Goal: Task Accomplishment & Management: Manage account settings

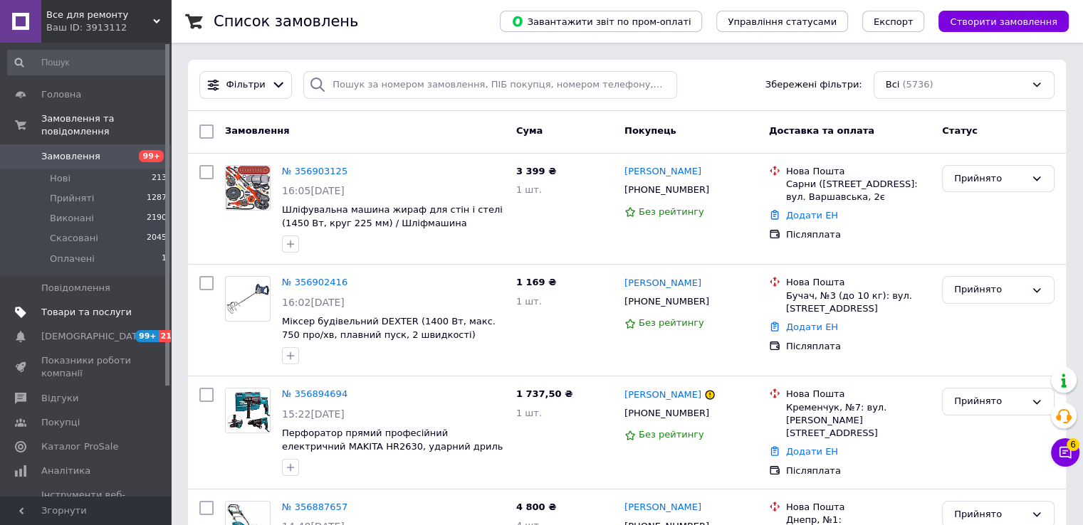
click at [67, 305] on link "Товари та послуги" at bounding box center [87, 312] width 175 height 24
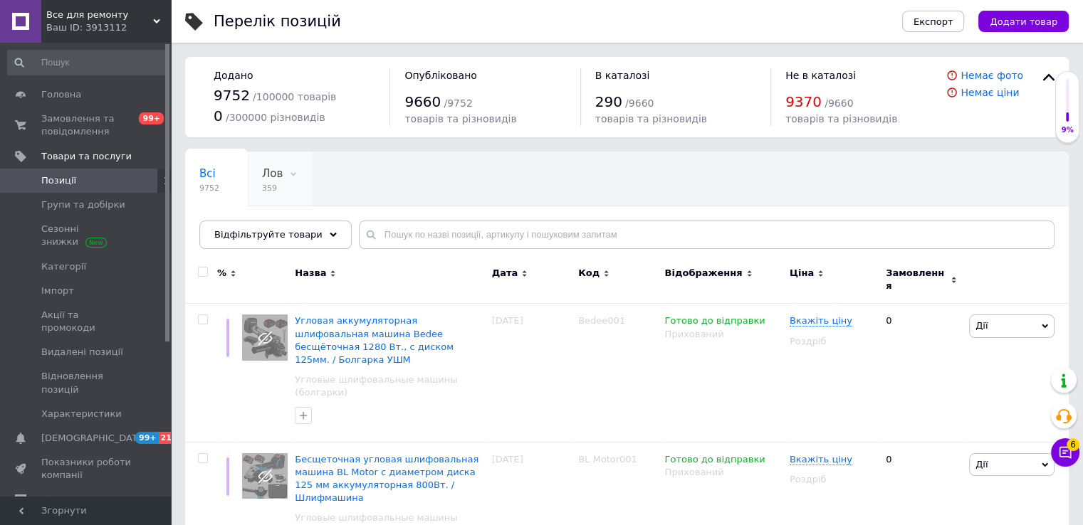
click at [270, 190] on span "359" at bounding box center [272, 188] width 21 height 11
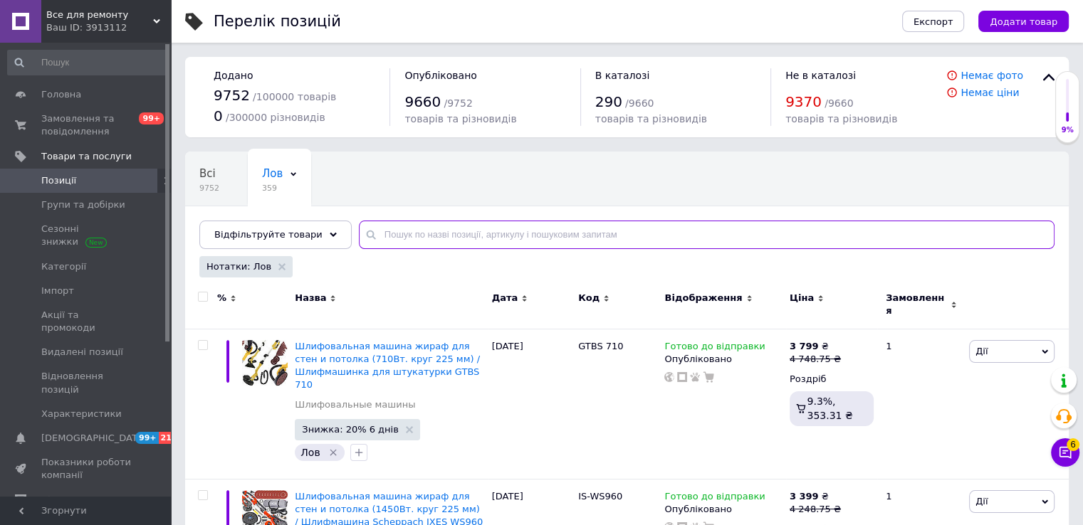
click at [377, 241] on input "text" at bounding box center [706, 235] width 695 height 28
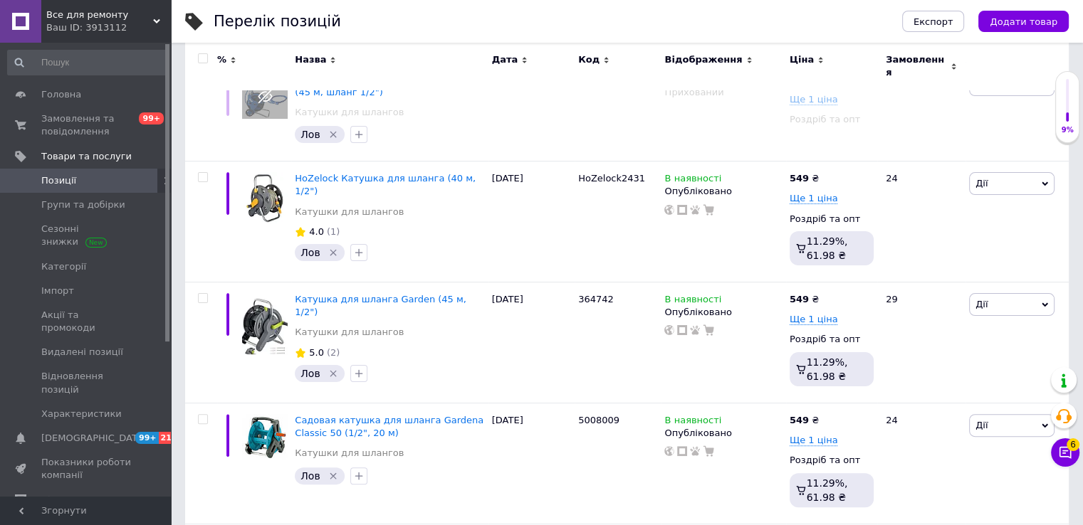
scroll to position [285, 0]
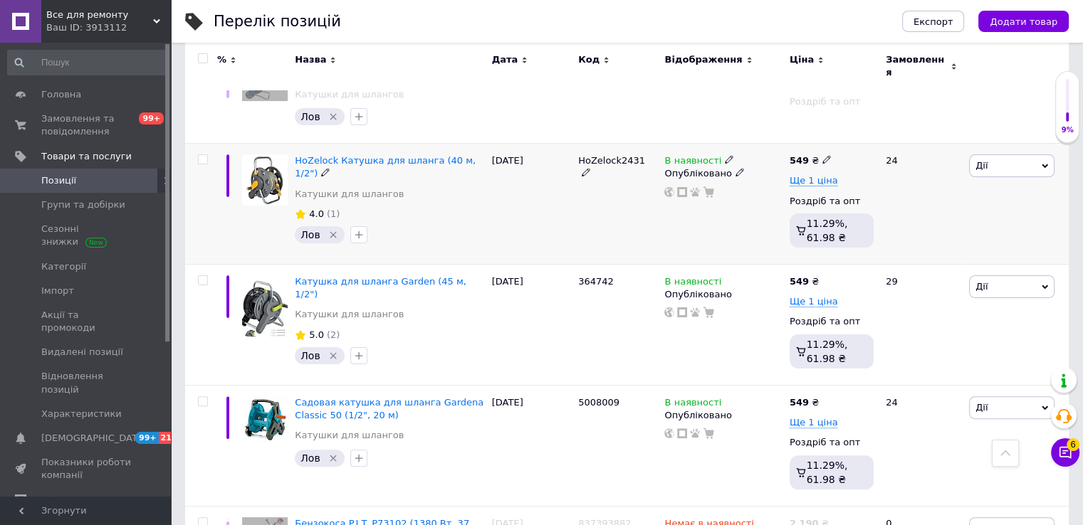
type input "котушка"
click at [725, 155] on icon at bounding box center [729, 159] width 9 height 9
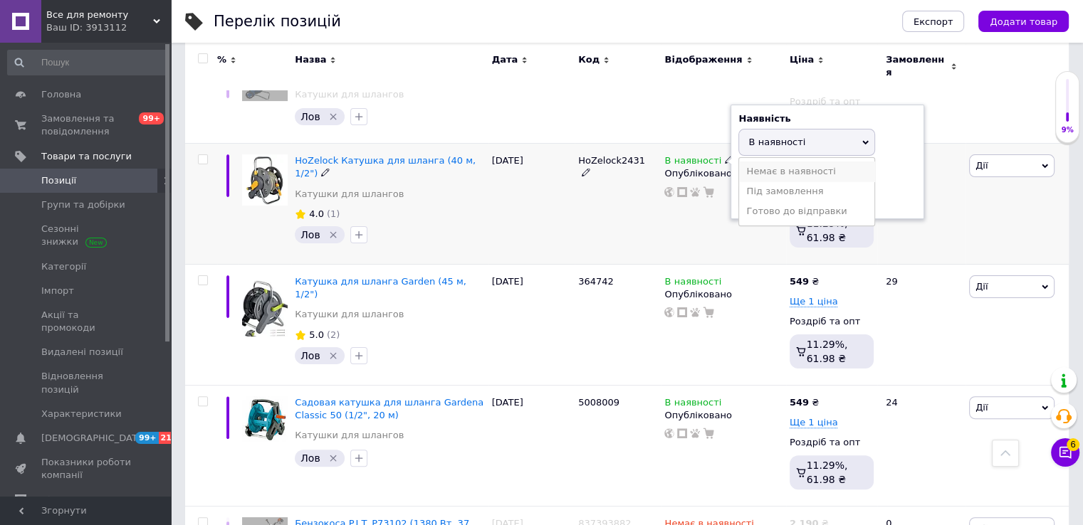
click at [770, 163] on li "Немає в наявності" at bounding box center [806, 172] width 135 height 20
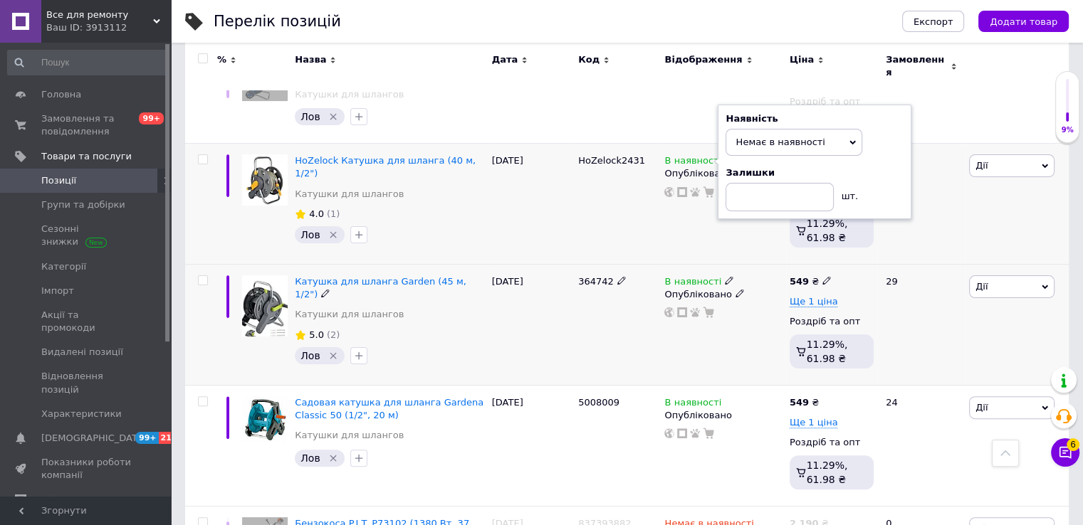
click at [725, 276] on icon at bounding box center [729, 280] width 9 height 9
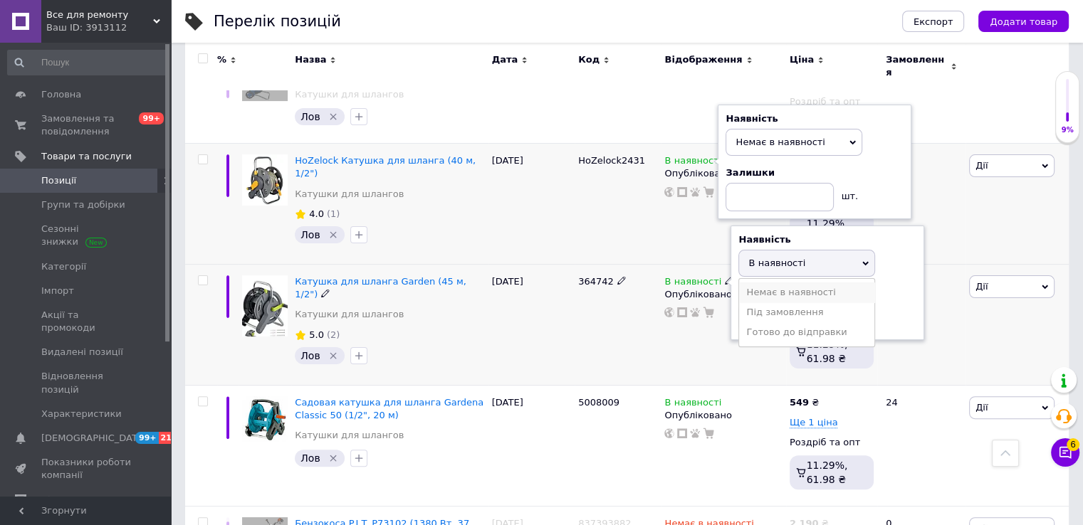
click at [748, 285] on li "Немає в наявності" at bounding box center [806, 293] width 135 height 20
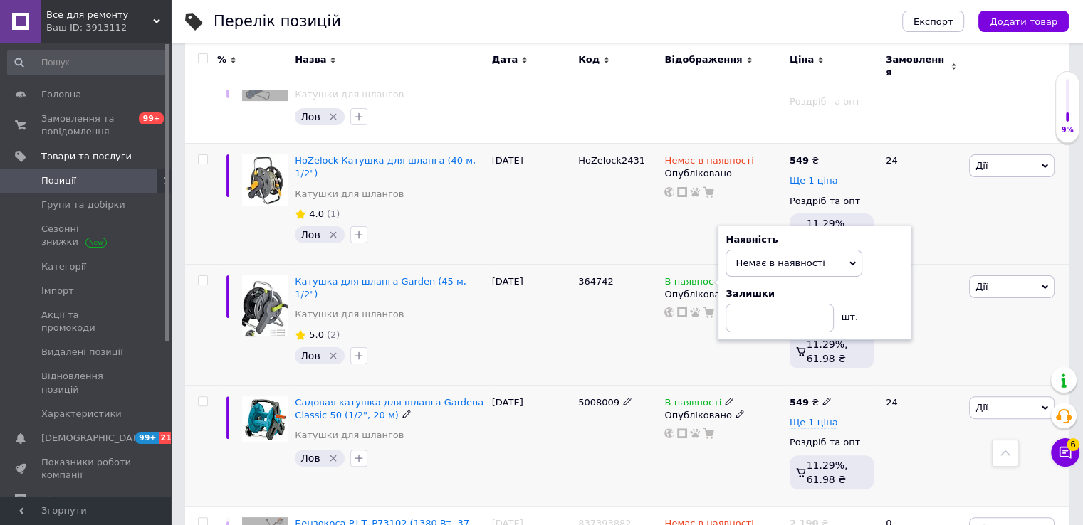
click at [725, 397] on icon at bounding box center [729, 401] width 9 height 9
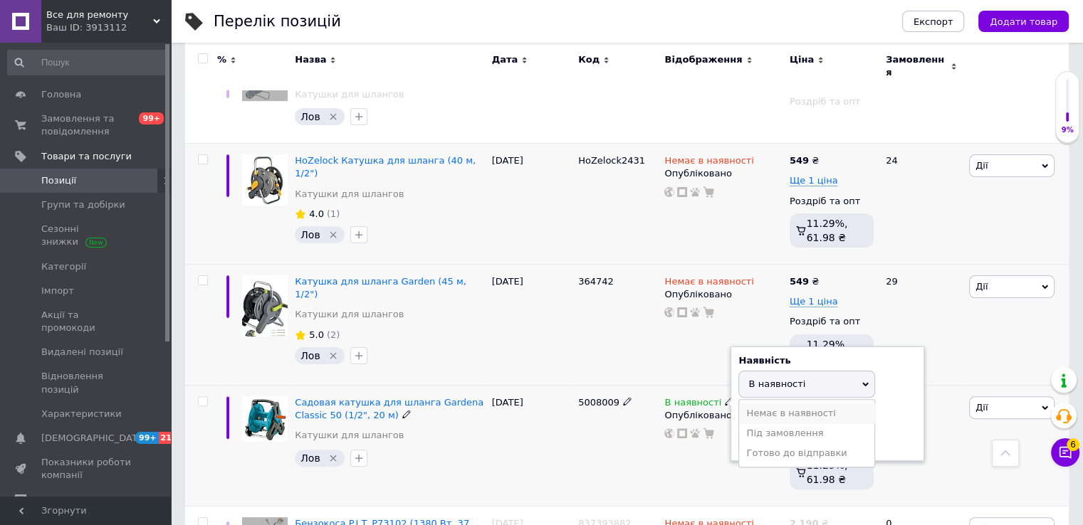
click at [754, 407] on li "Немає в наявності" at bounding box center [806, 414] width 135 height 20
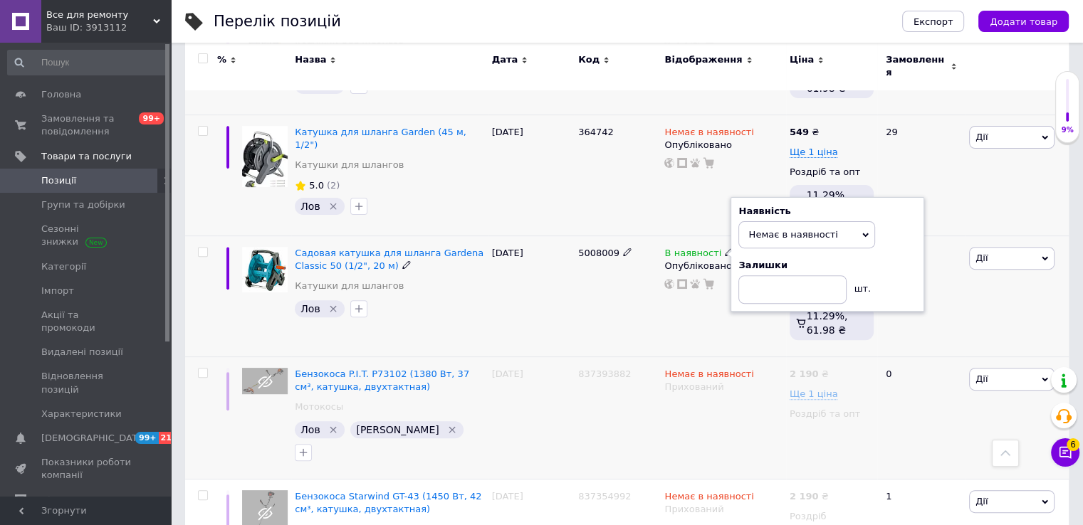
scroll to position [468, 0]
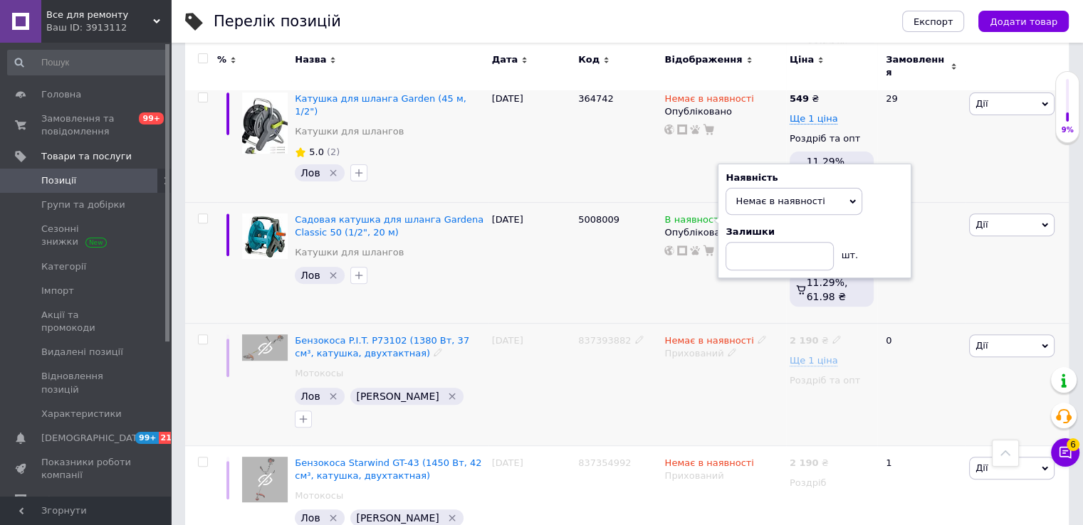
click at [611, 396] on div "837393882" at bounding box center [617, 384] width 86 height 122
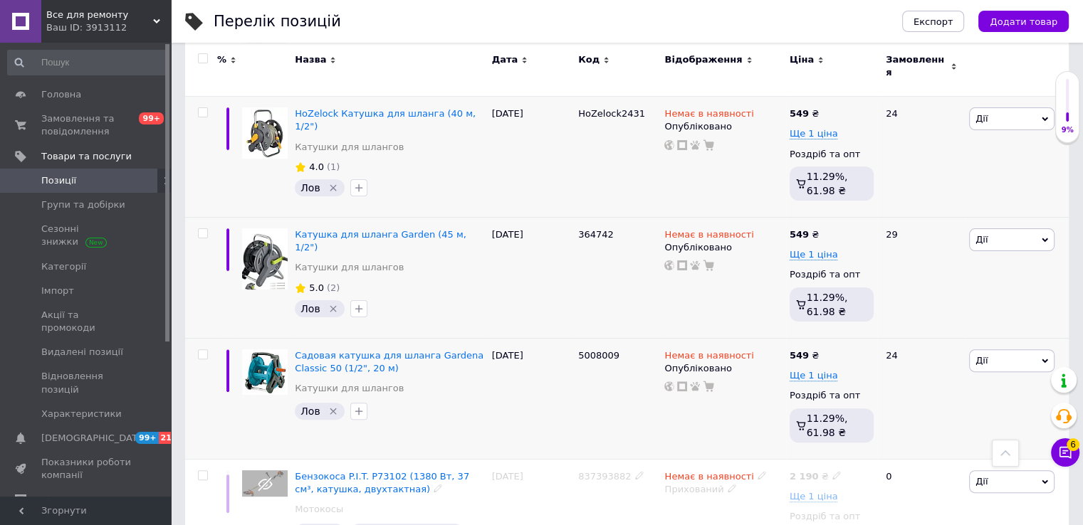
scroll to position [0, 0]
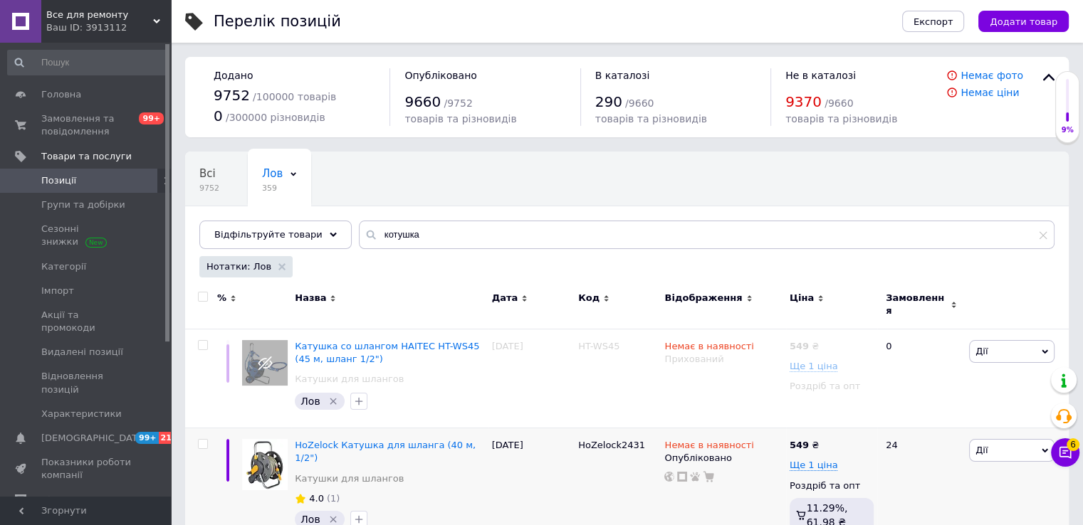
click at [108, 31] on div "Ваш ID: 3913112" at bounding box center [108, 27] width 125 height 13
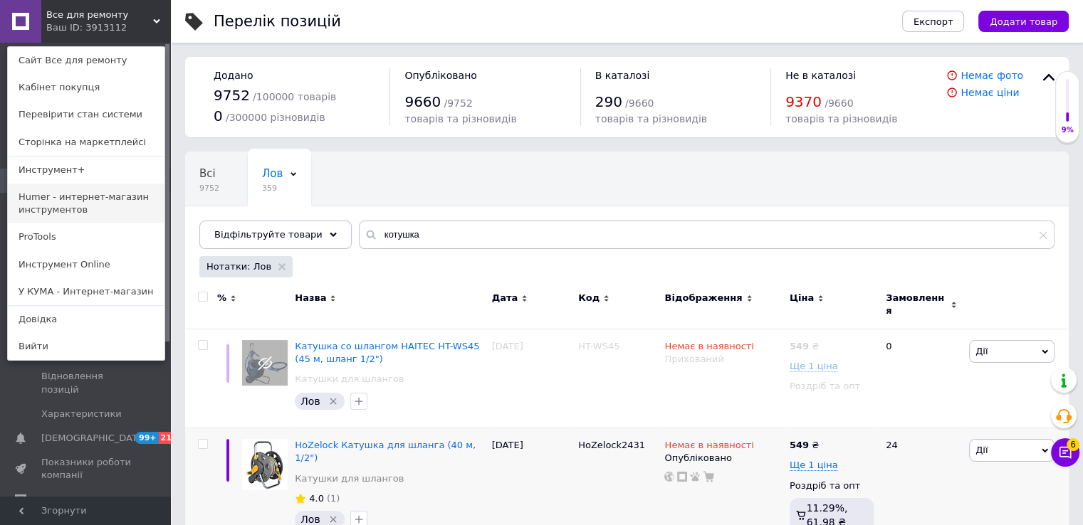
click at [100, 194] on link "Humer - интернет-магазин инструментов" at bounding box center [86, 204] width 157 height 40
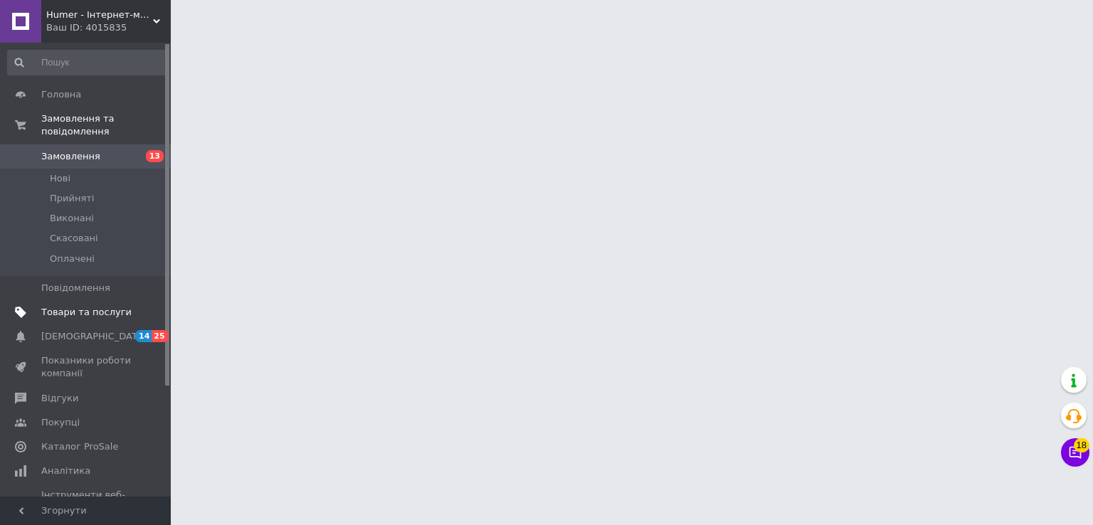
click at [76, 307] on link "Товари та послуги" at bounding box center [87, 312] width 175 height 24
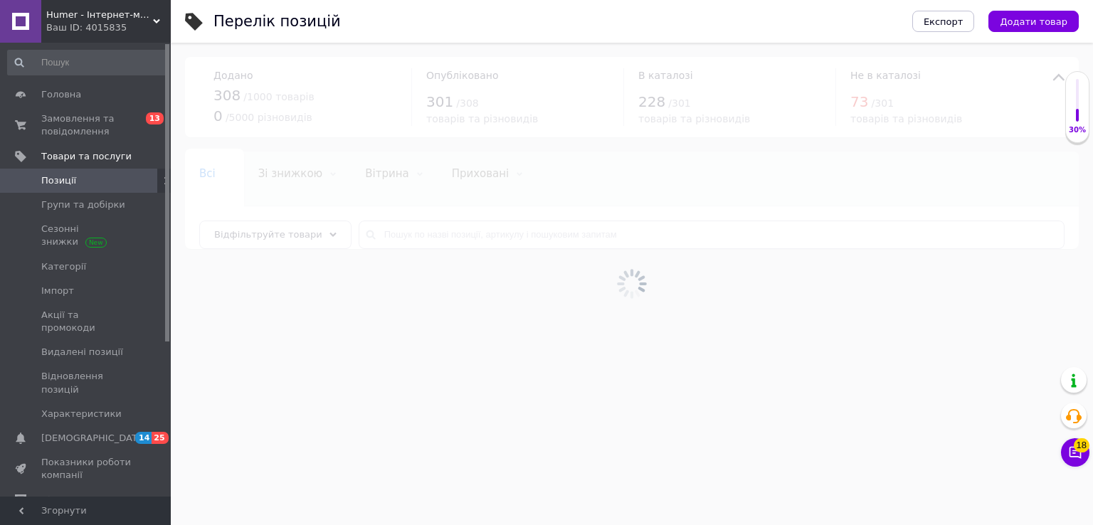
click at [428, 241] on div at bounding box center [632, 284] width 922 height 483
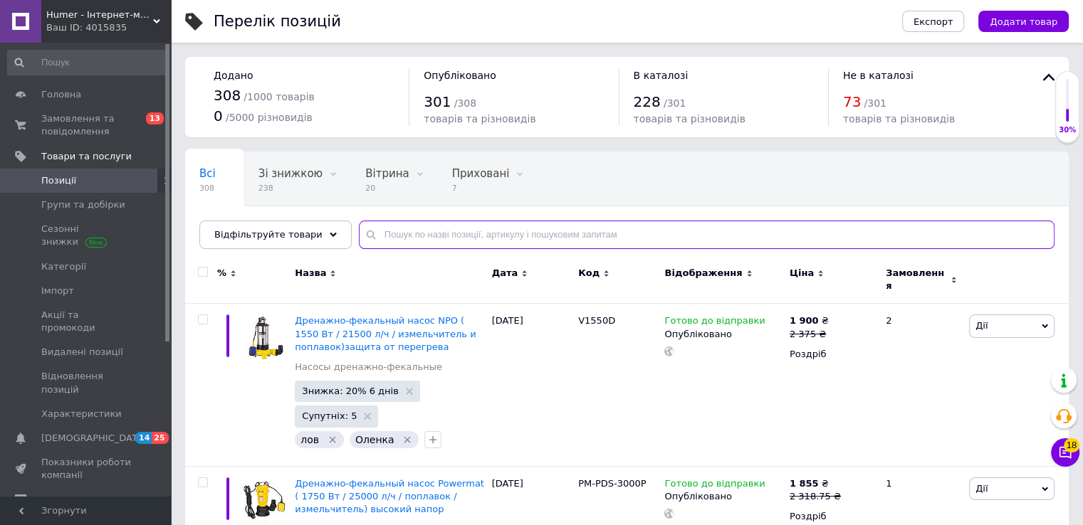
click at [416, 241] on input "text" at bounding box center [706, 235] width 695 height 28
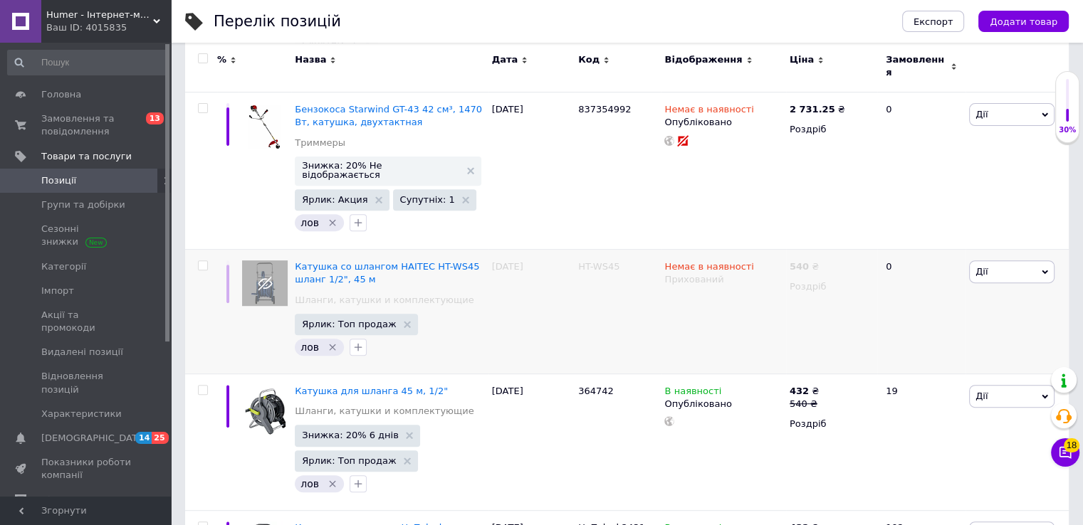
scroll to position [569, 0]
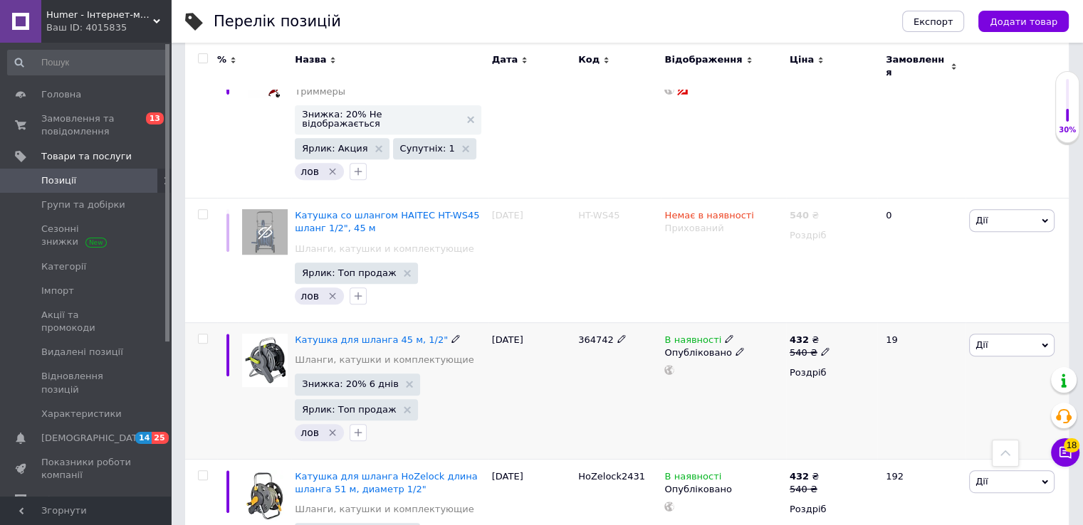
type input "котуш"
click at [725, 335] on icon at bounding box center [729, 339] width 9 height 9
click at [760, 341] on li "Немає в наявності" at bounding box center [806, 351] width 135 height 20
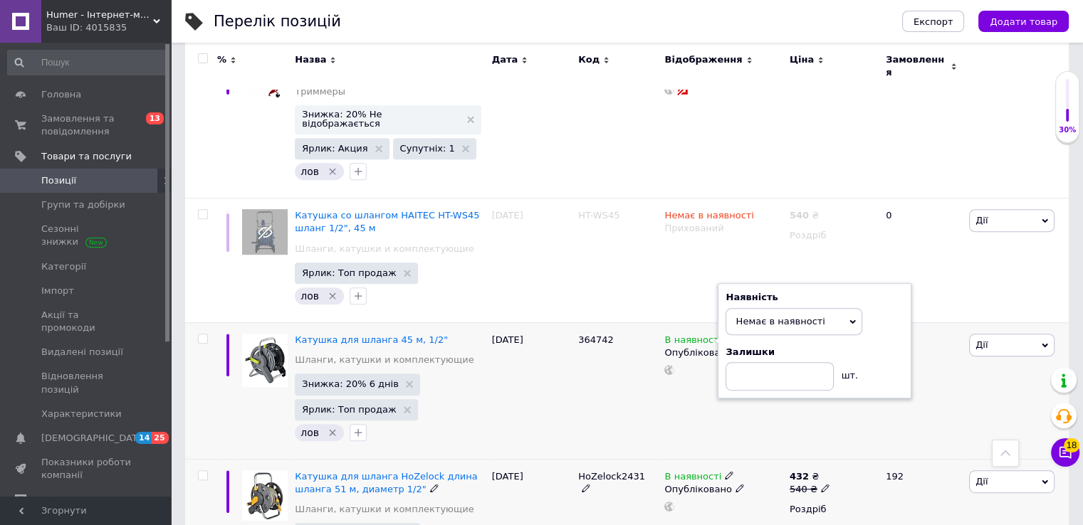
click at [725, 471] on icon at bounding box center [729, 475] width 9 height 9
click at [747, 478] on li "Немає в наявності" at bounding box center [806, 488] width 135 height 20
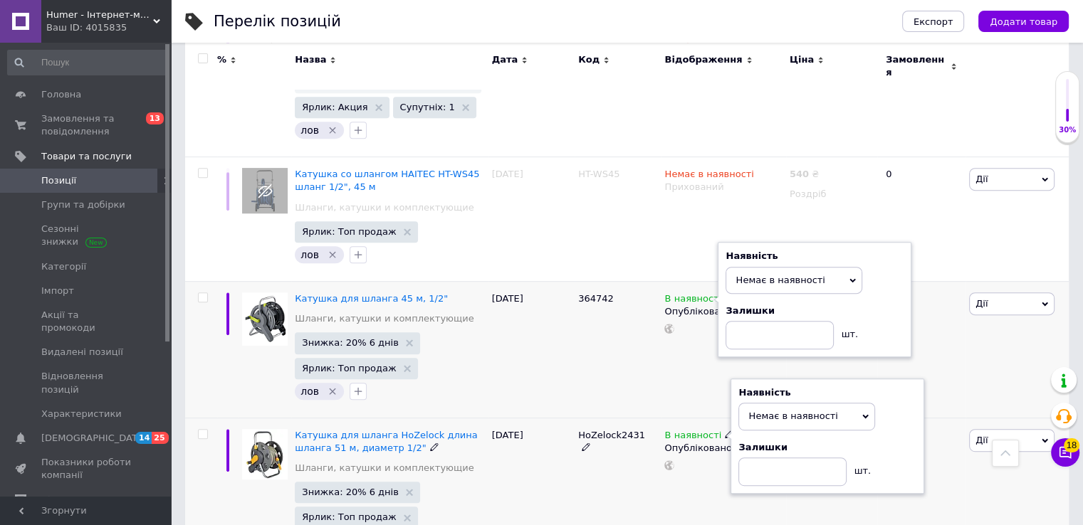
scroll to position [616, 0]
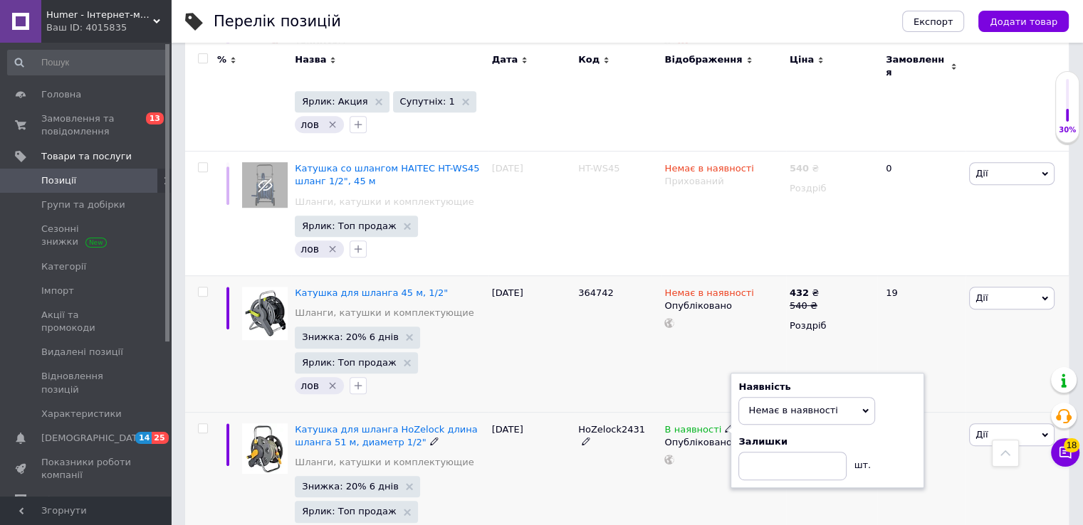
click at [638, 446] on div "HoZelock2431" at bounding box center [617, 486] width 86 height 149
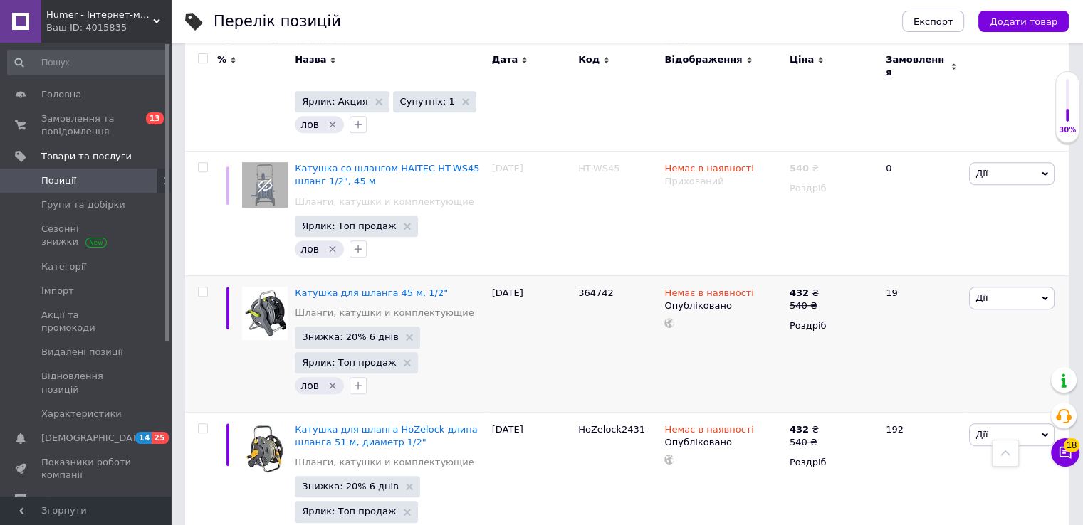
click at [117, 41] on div "Humer - Інтернет-магазин інструментів Ваш ID: 4015835" at bounding box center [106, 21] width 130 height 43
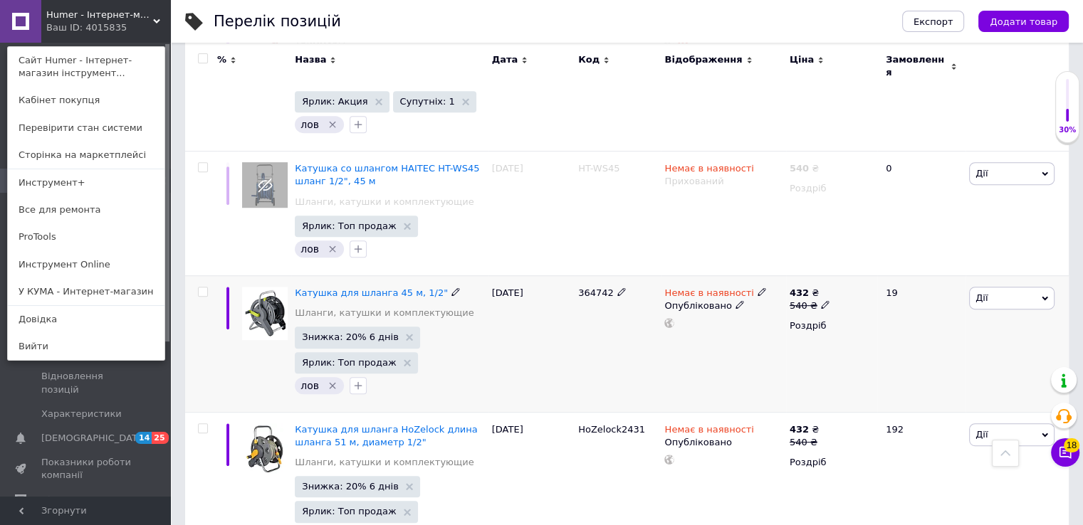
click at [236, 317] on div at bounding box center [227, 343] width 21 height 137
click at [102, 26] on div "Ваш ID: 4015835" at bounding box center [76, 27] width 60 height 13
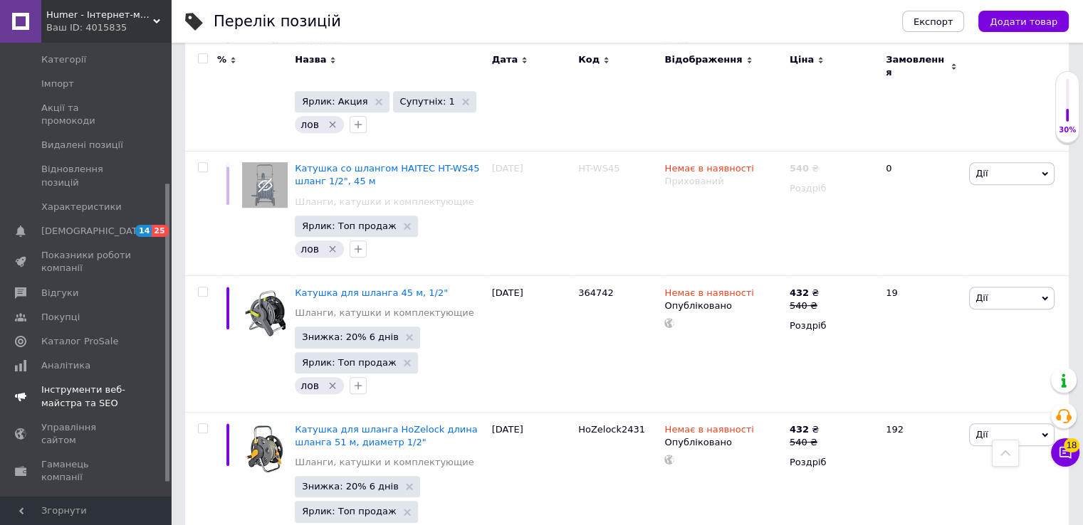
scroll to position [214, 0]
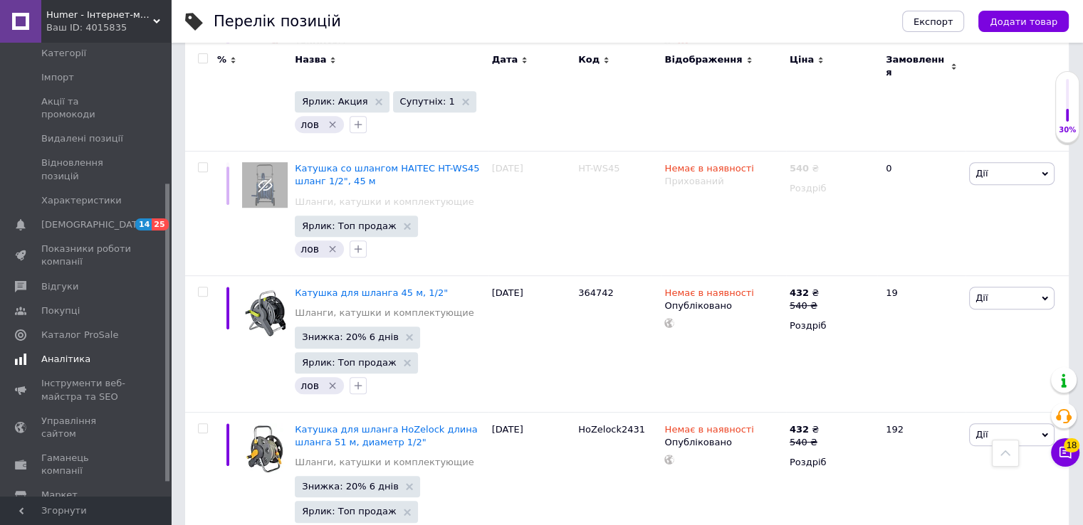
click at [97, 329] on span "Каталог ProSale" at bounding box center [79, 335] width 77 height 13
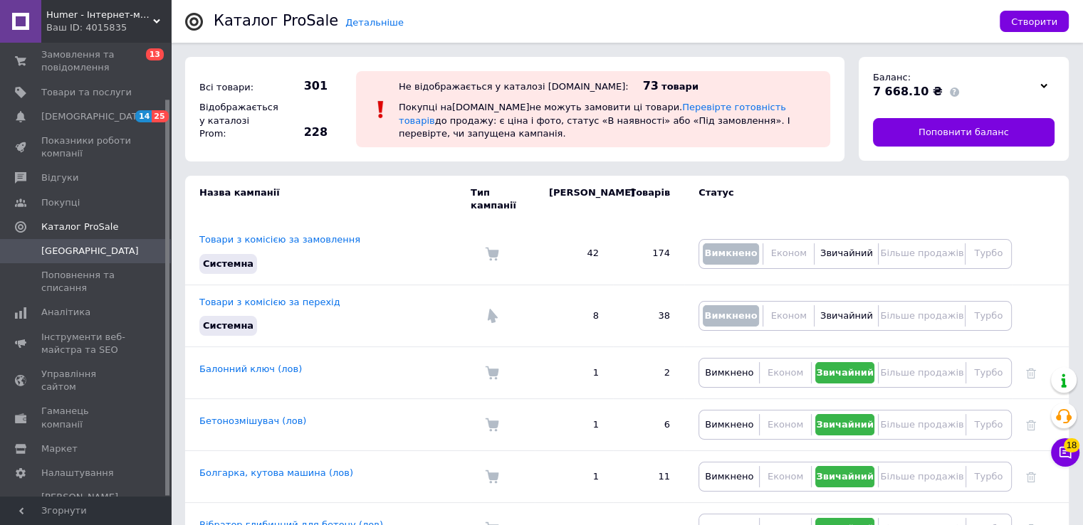
click at [133, 28] on div "Ваш ID: 4015835" at bounding box center [108, 27] width 125 height 13
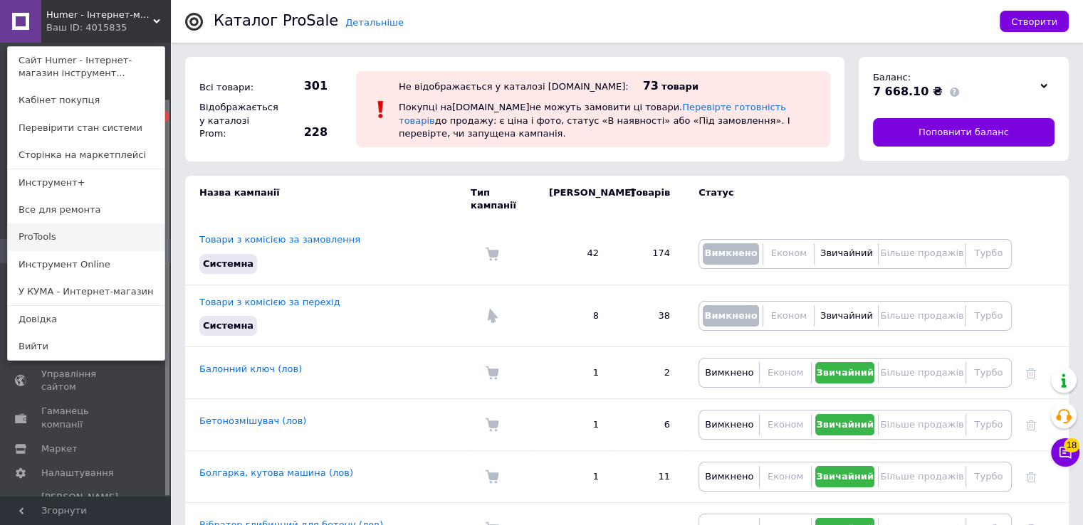
click at [93, 234] on link "ProTools" at bounding box center [86, 236] width 157 height 27
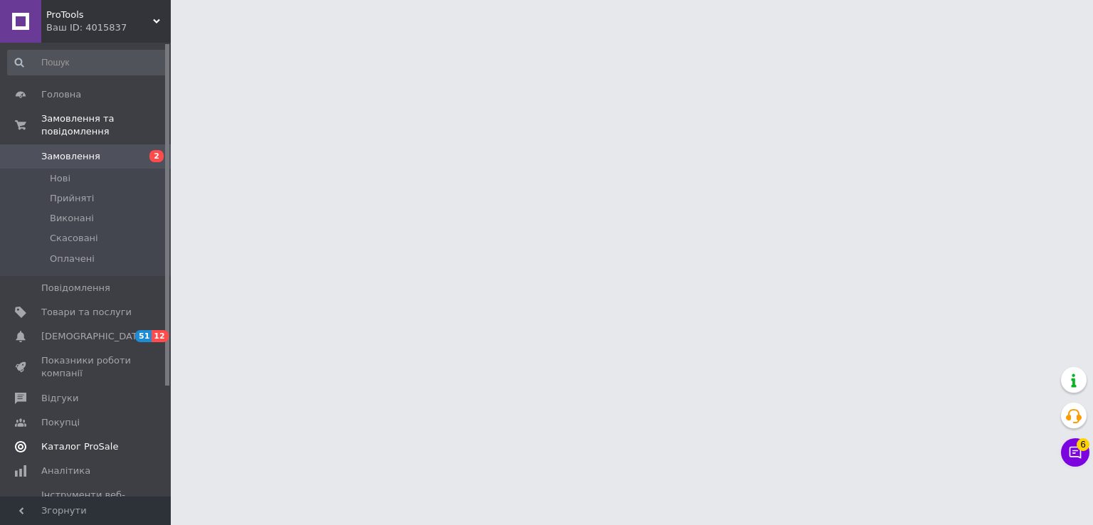
click at [74, 441] on span "Каталог ProSale" at bounding box center [79, 447] width 77 height 13
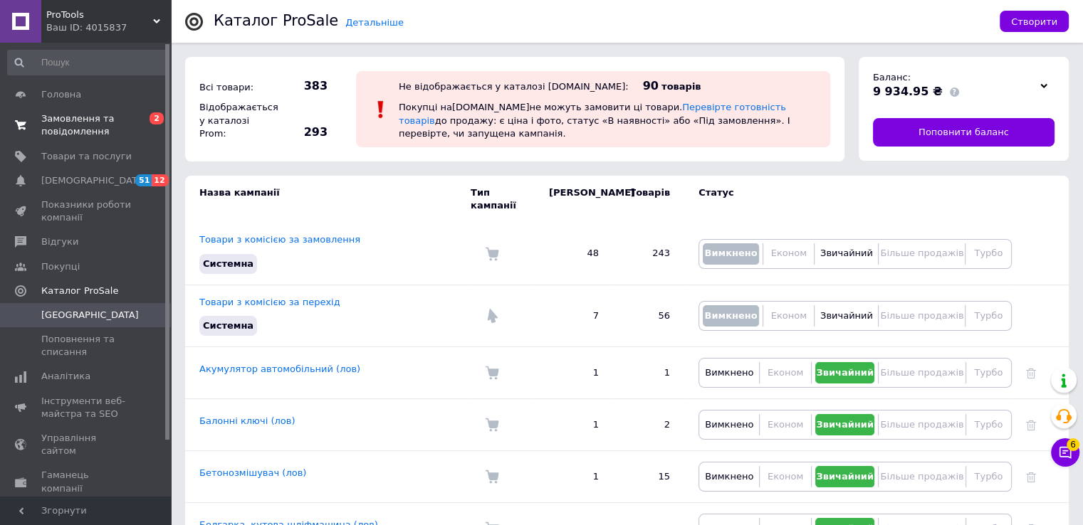
click at [85, 139] on link "Замовлення та повідомлення 0 2" at bounding box center [87, 125] width 175 height 37
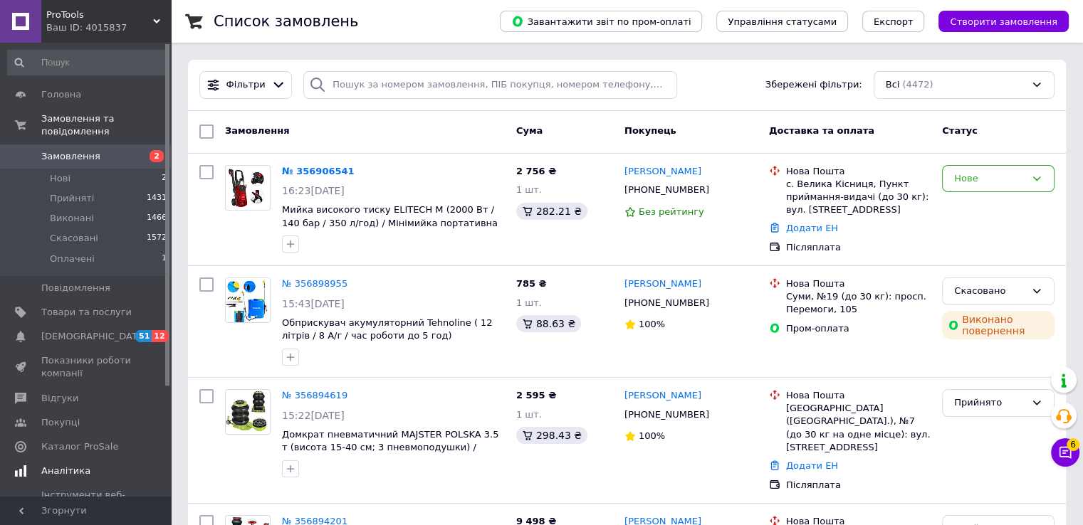
drag, startPoint x: 100, startPoint y: 312, endPoint x: 97, endPoint y: 305, distance: 7.7
click at [99, 325] on link "Сповіщення 51 12" at bounding box center [87, 337] width 175 height 24
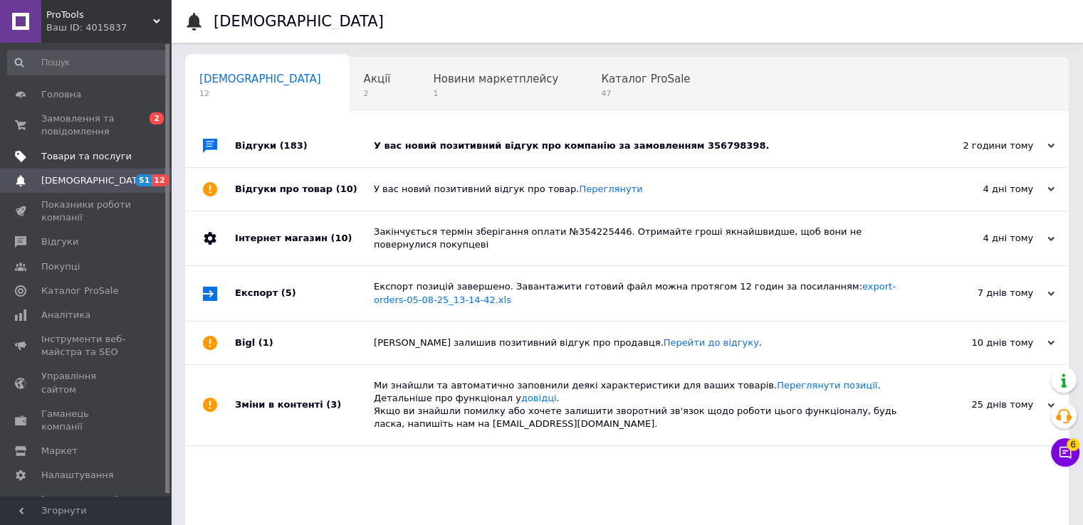
click at [78, 152] on span "Товари та послуги" at bounding box center [86, 156] width 90 height 13
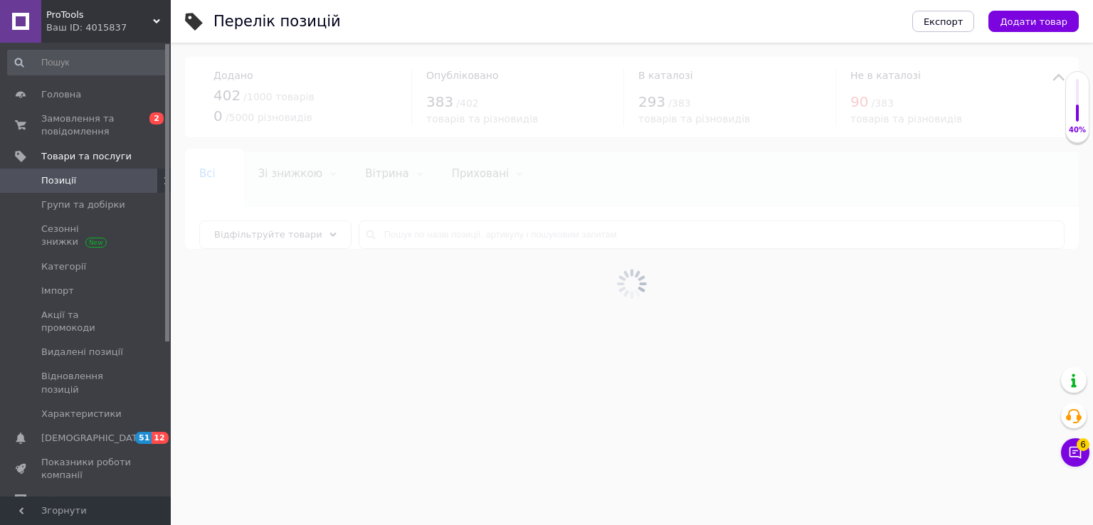
click at [377, 224] on div at bounding box center [632, 284] width 922 height 483
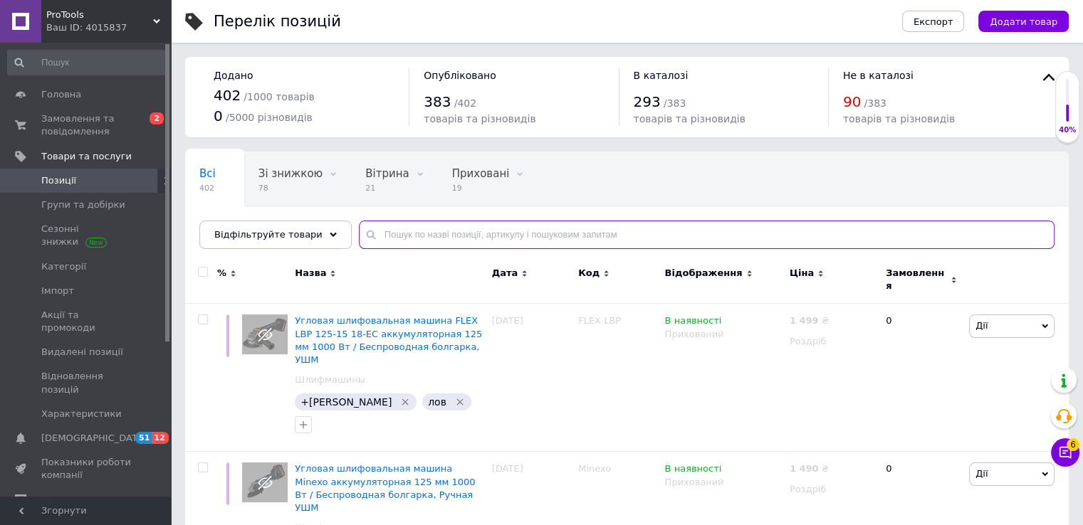
click at [409, 238] on input "text" at bounding box center [706, 235] width 695 height 28
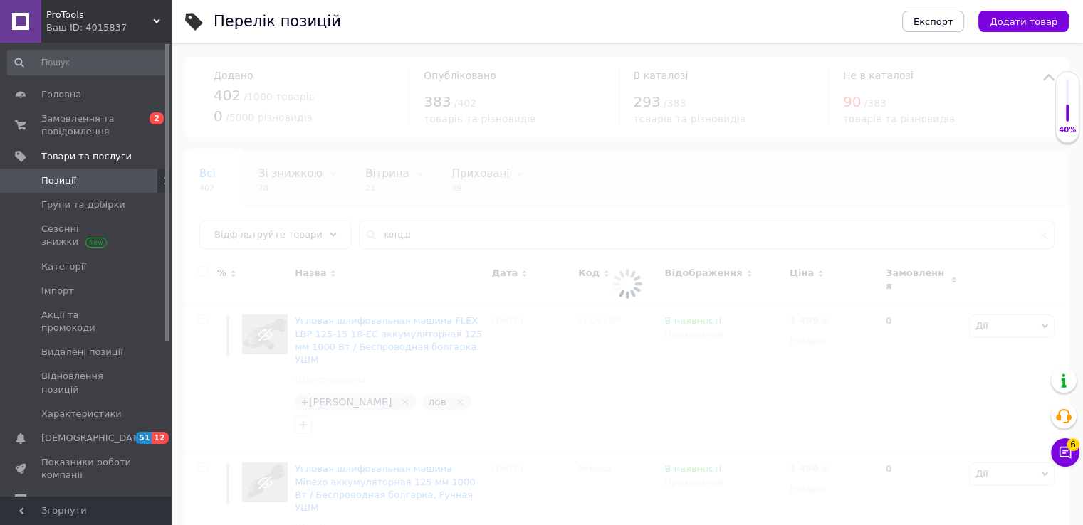
click at [397, 234] on div at bounding box center [627, 284] width 912 height 483
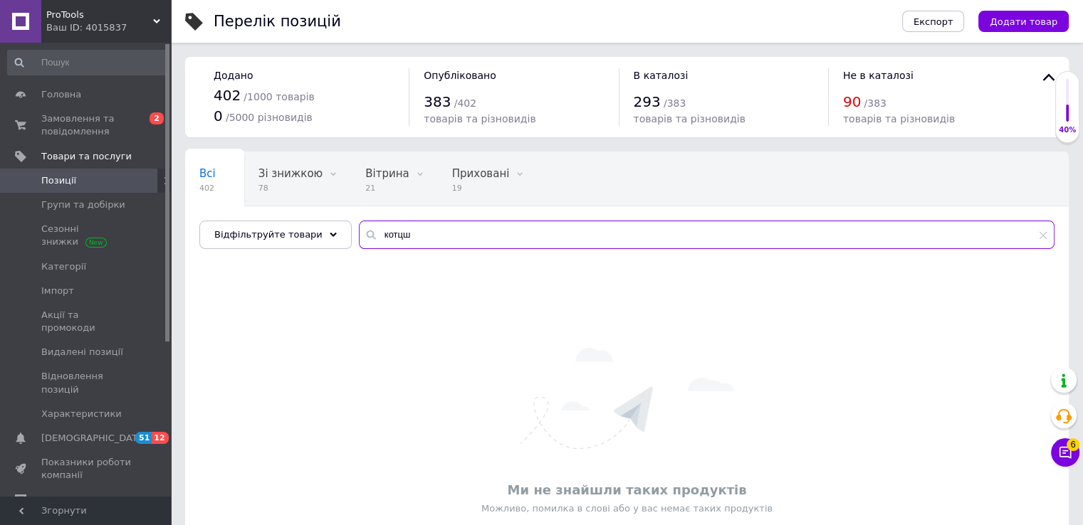
drag, startPoint x: 381, startPoint y: 237, endPoint x: 455, endPoint y: 237, distance: 73.3
click at [449, 237] on input "котцш" at bounding box center [706, 235] width 695 height 28
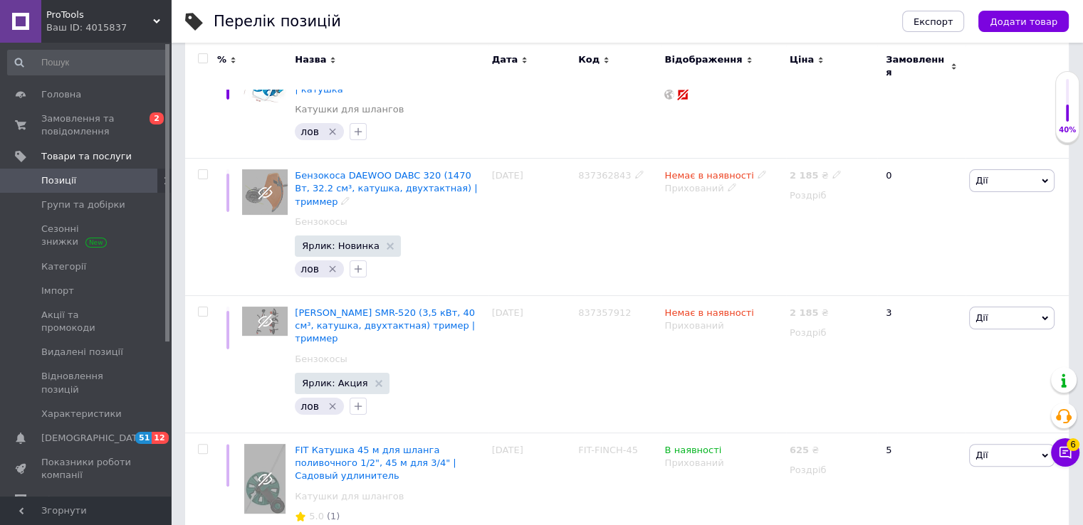
scroll to position [262, 0]
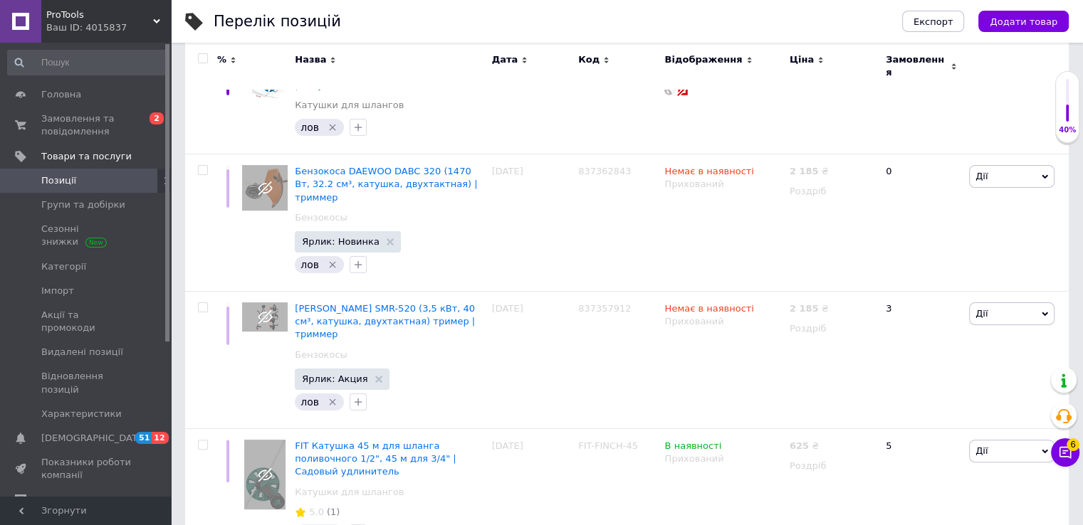
type input "котуш"
click at [127, 27] on div "Ваш ID: 4015837" at bounding box center [108, 27] width 125 height 13
